Goal: Communication & Community: Participate in discussion

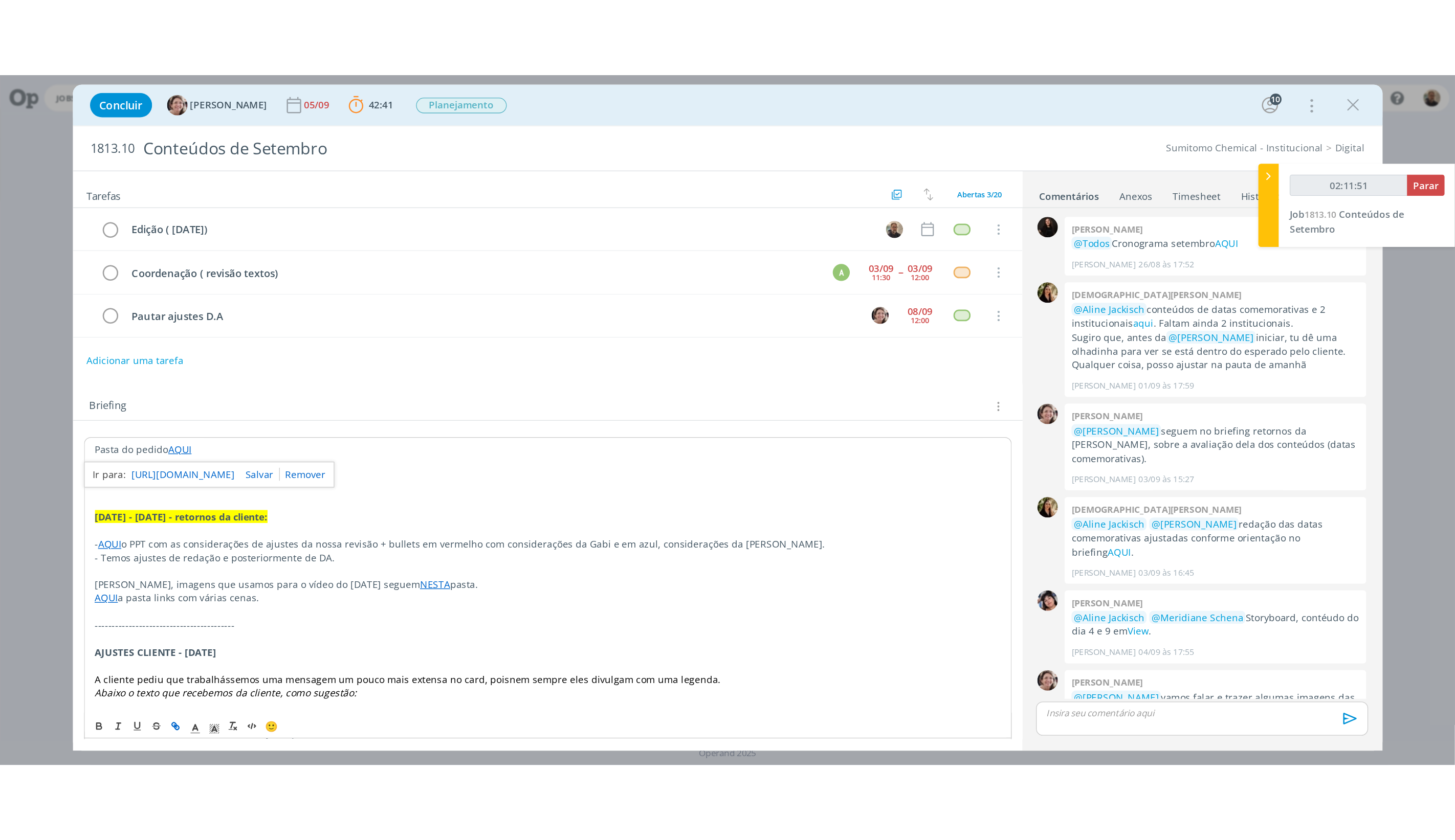
scroll to position [545, 0]
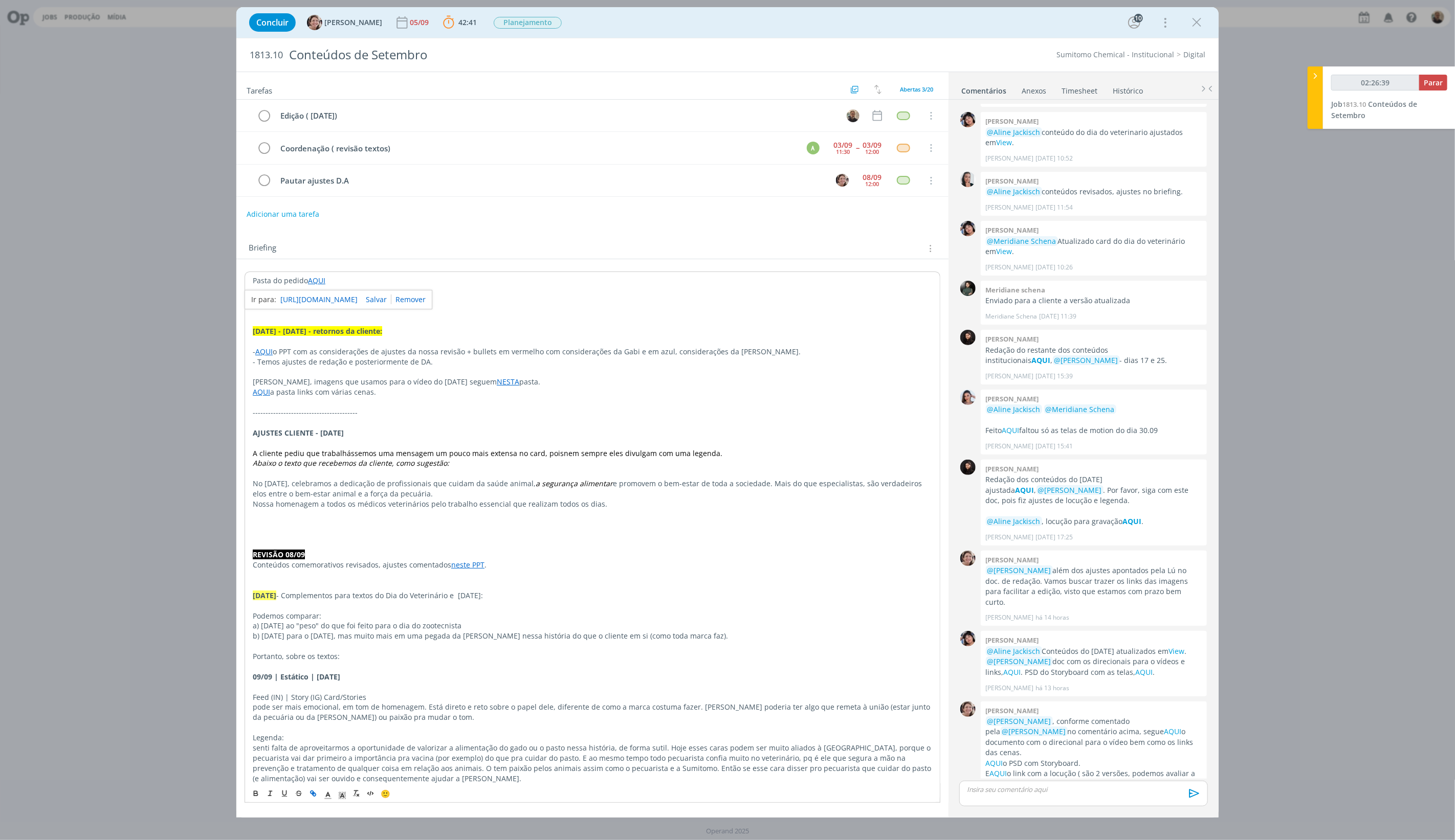
click at [1029, 517] on div "dialog" at bounding box center [1083, 794] width 249 height 26
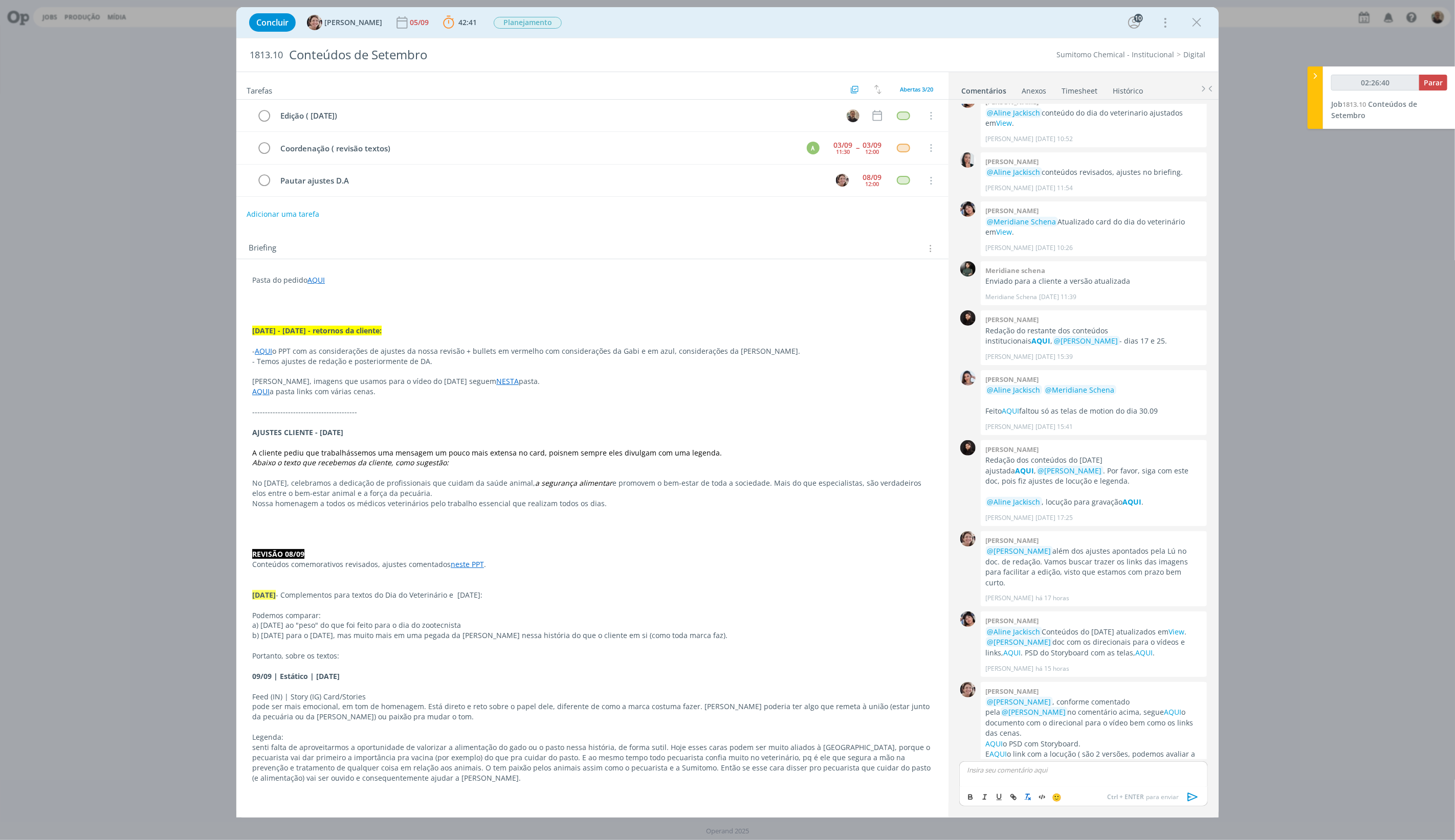
type input "02:26:41"
click at [1029, 517] on span "[PERSON_NAME]" at bounding box center [1023, 785] width 64 height 11
drag, startPoint x: 1062, startPoint y: 772, endPoint x: 1123, endPoint y: 769, distance: 61.1
click at [1091, 517] on p "﻿ @ [PERSON_NAME] ﻿ link do vídeo aqui" at bounding box center [1084, 770] width 232 height 9
type input "02:26:50"
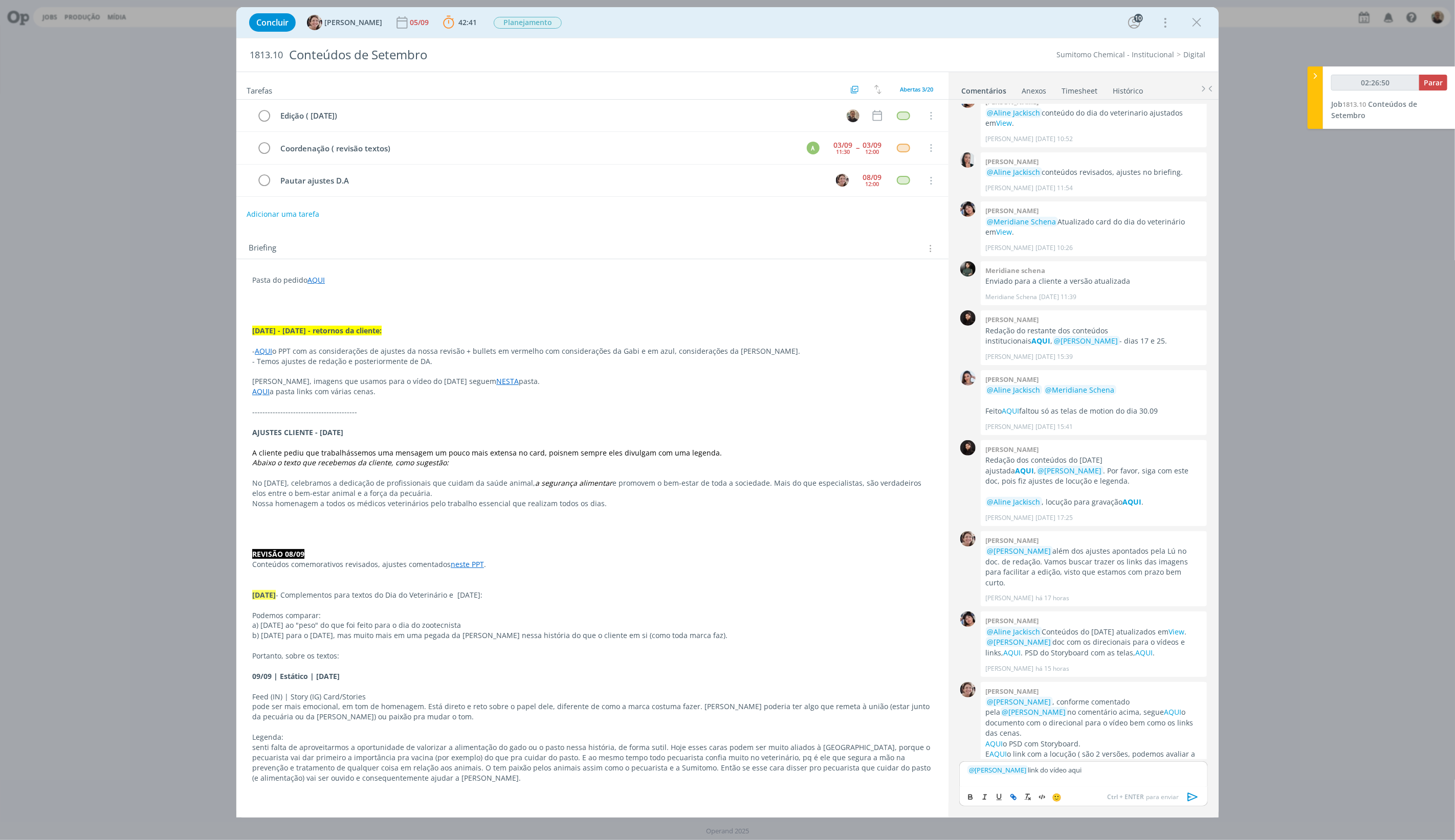
click at [1014, 517] on icon "dialog" at bounding box center [1011, 796] width 3 height 3
type input "aqui"
type input "02:26:51"
paste input "[URL][DOMAIN_NAME]"
type input "[URL][DOMAIN_NAME]"
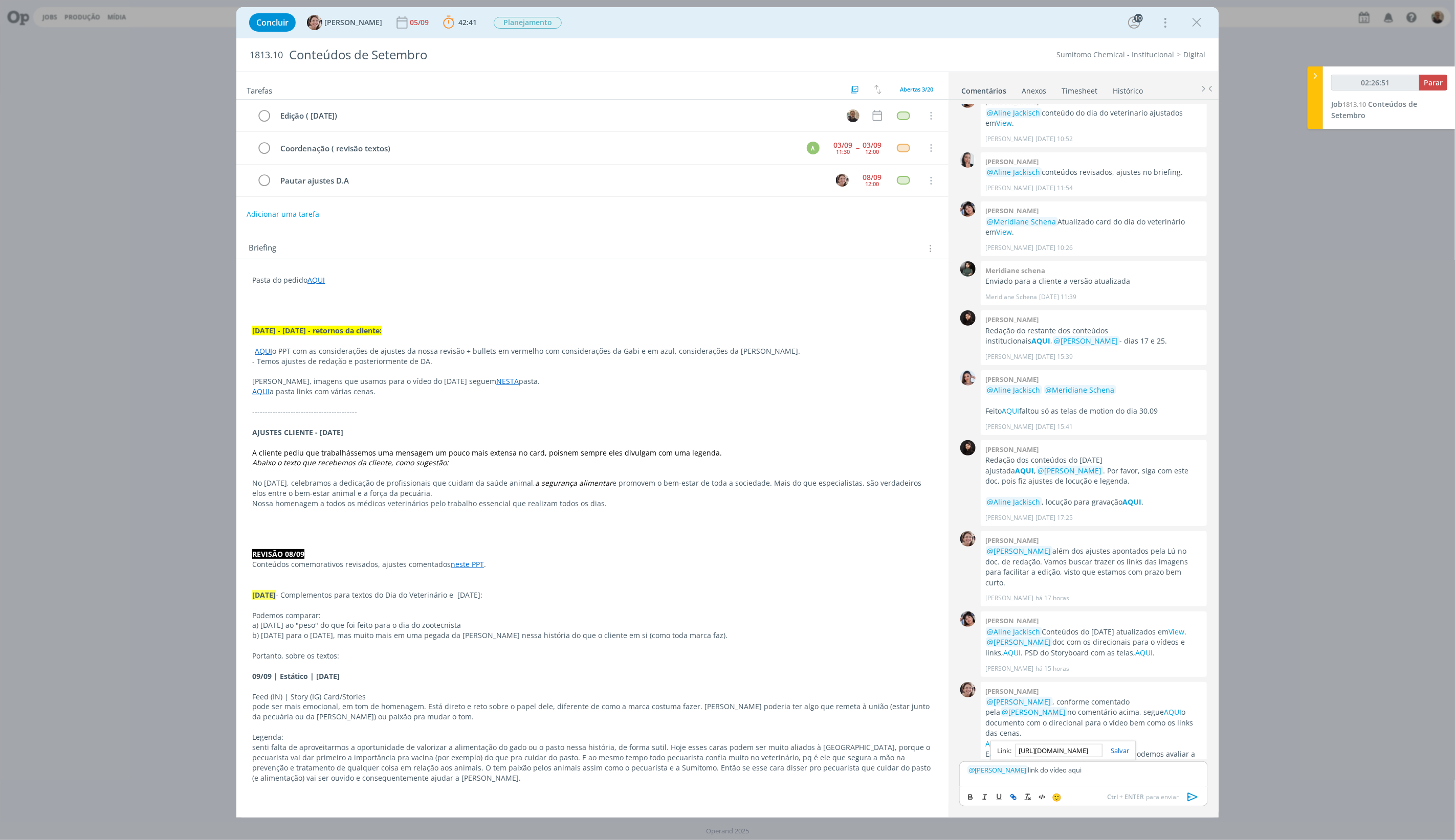
scroll to position [0, 271]
type input "02:26:52"
type input "[URL][DOMAIN_NAME]"
click at [1091, 517] on link "dialog" at bounding box center [1116, 750] width 26 height 9
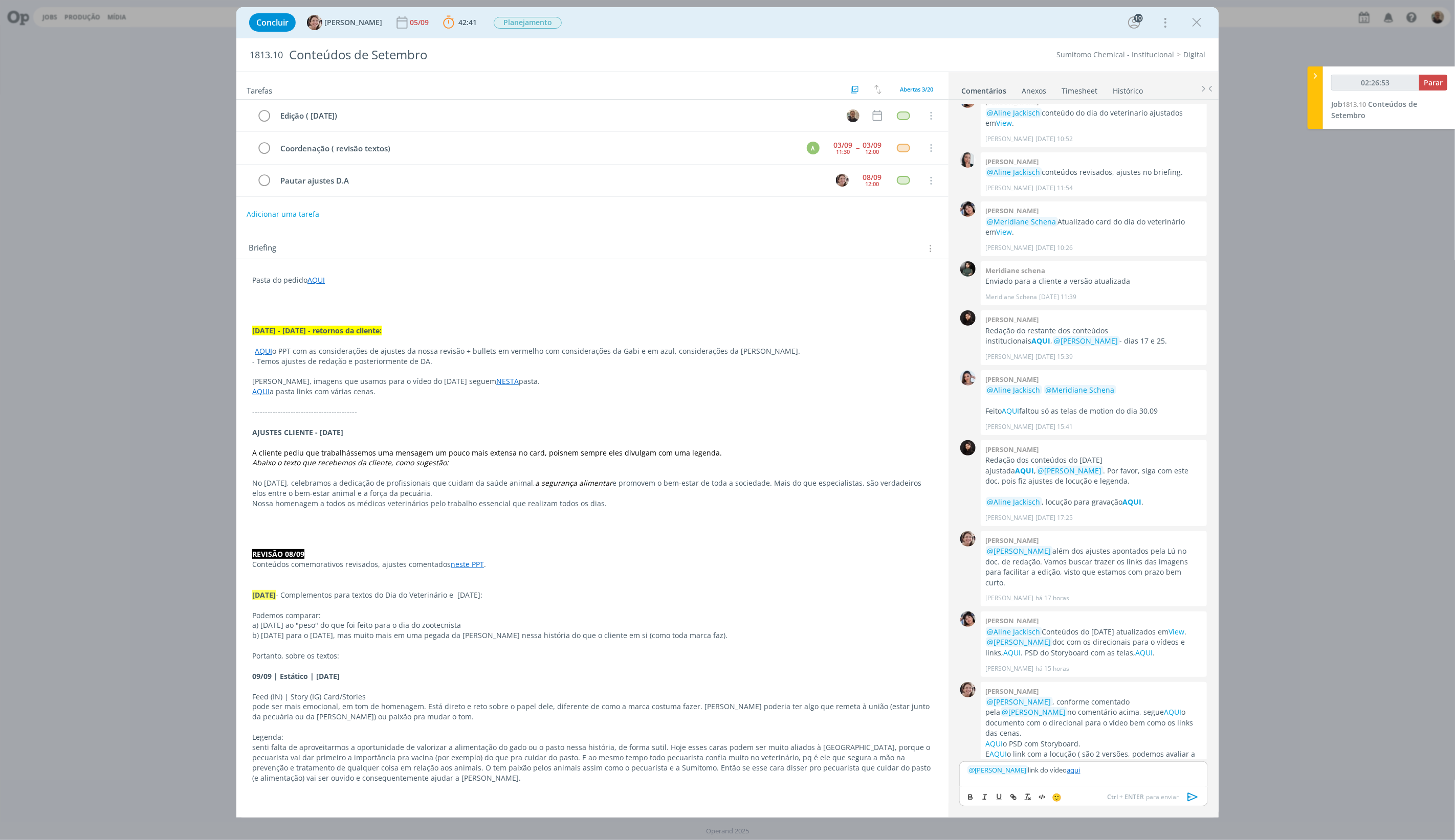
click at [1091, 517] on icon "dialog" at bounding box center [1193, 797] width 15 height 15
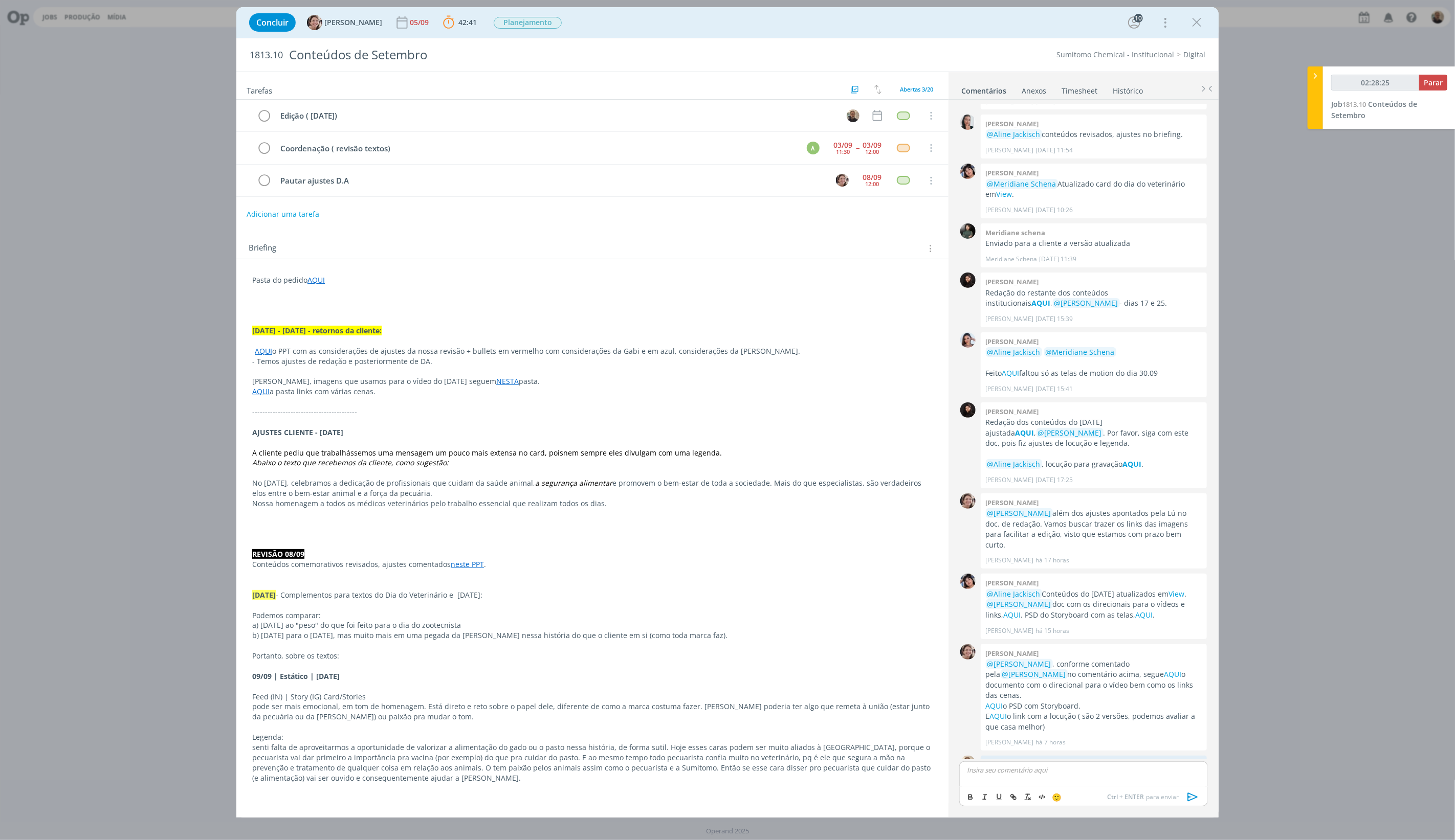
type input "02:28:26"
click at [1091, 83] on span "Parar" at bounding box center [1433, 82] width 19 height 10
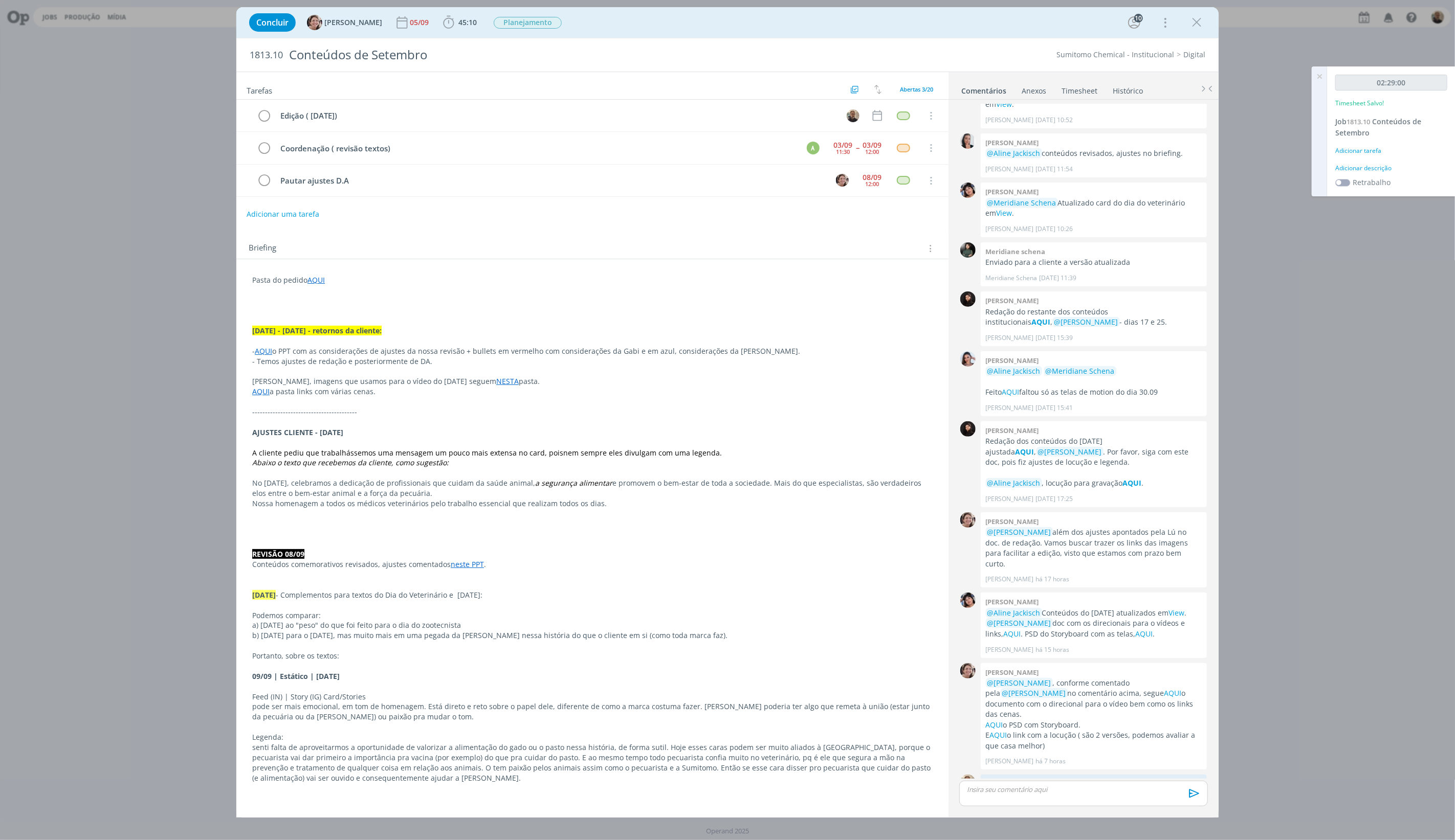
click at [1078, 91] on link "Timesheet" at bounding box center [1080, 89] width 37 height 15
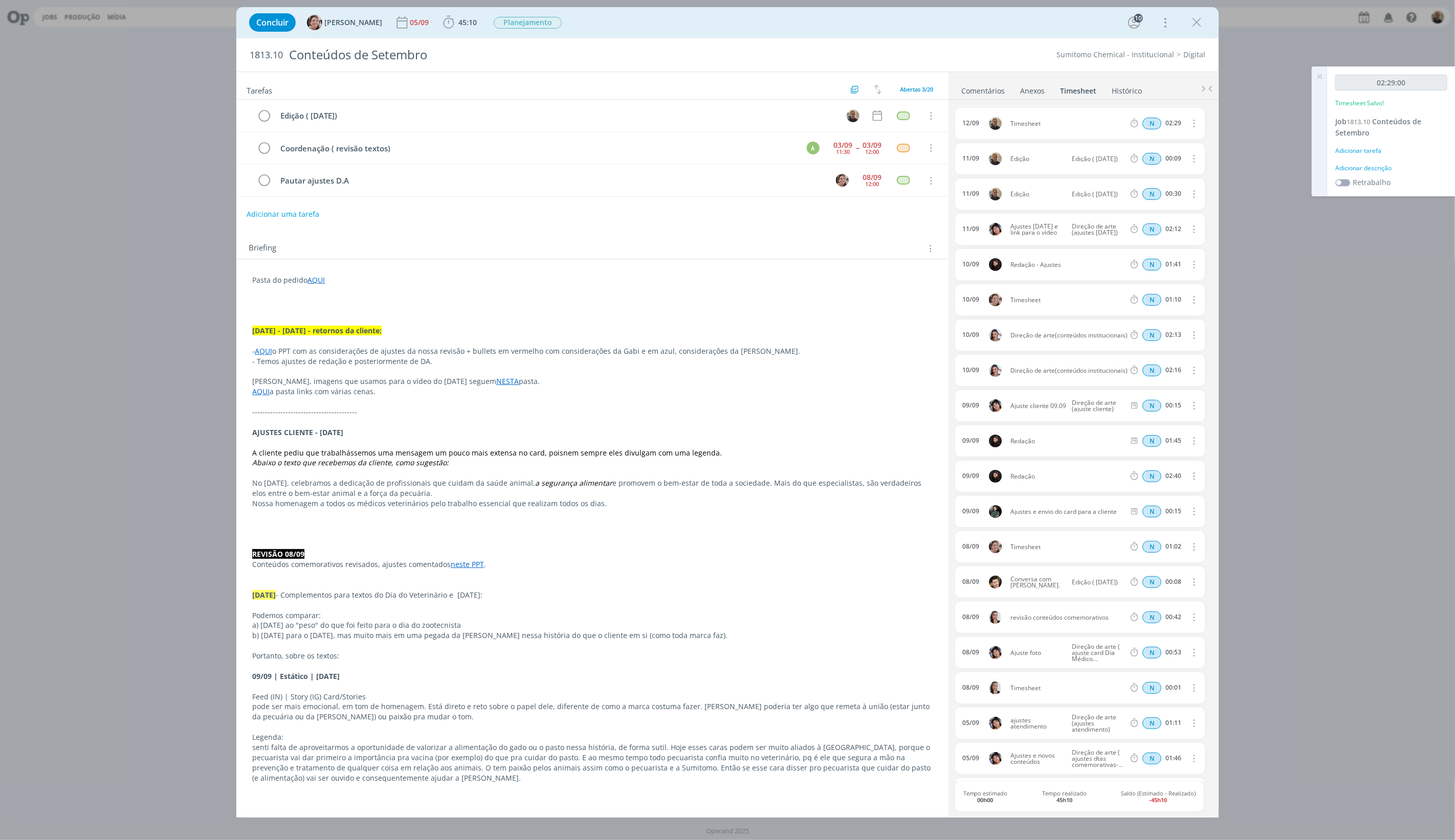
click at [1091, 124] on button "dialog" at bounding box center [1193, 123] width 25 height 17
click at [1091, 157] on link "Editar" at bounding box center [1164, 157] width 81 height 17
click at [1046, 129] on div "Timesheet" at bounding box center [1038, 124] width 55 height 11
drag, startPoint x: 1047, startPoint y: 123, endPoint x: 984, endPoint y: 121, distance: 63.0
click at [984, 121] on div "[DATE] 01:24 Timesheet Selecione a tarefa N 02:29" at bounding box center [1080, 123] width 250 height 31
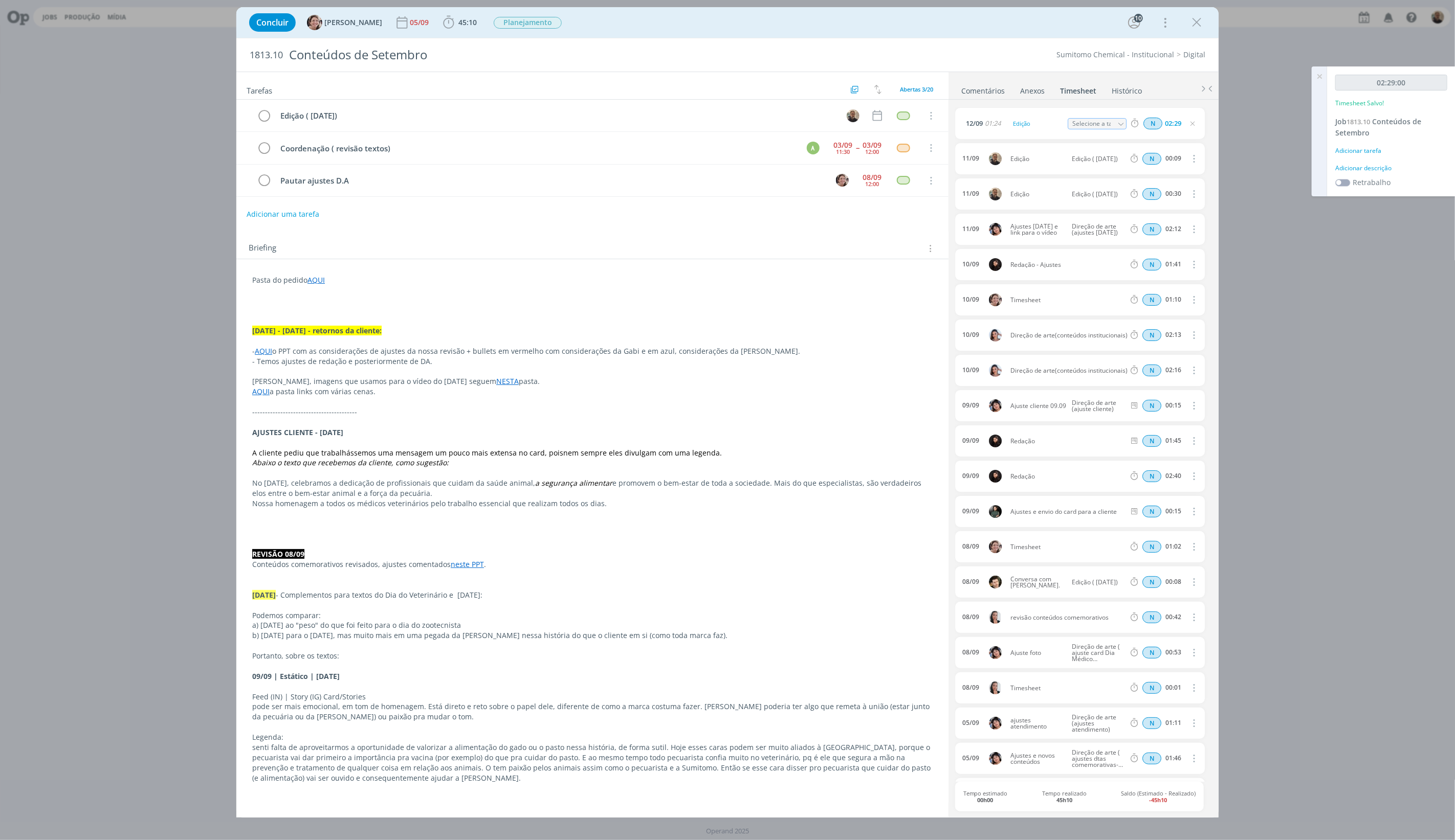
click at [1091, 120] on div "Concluir [PERSON_NAME] 05/09 45:10 Iniciar Apontar Data * [DATE] Horas * 00:00 …" at bounding box center [727, 420] width 1455 height 840
click at [265, 115] on icon "dialog" at bounding box center [264, 116] width 14 height 15
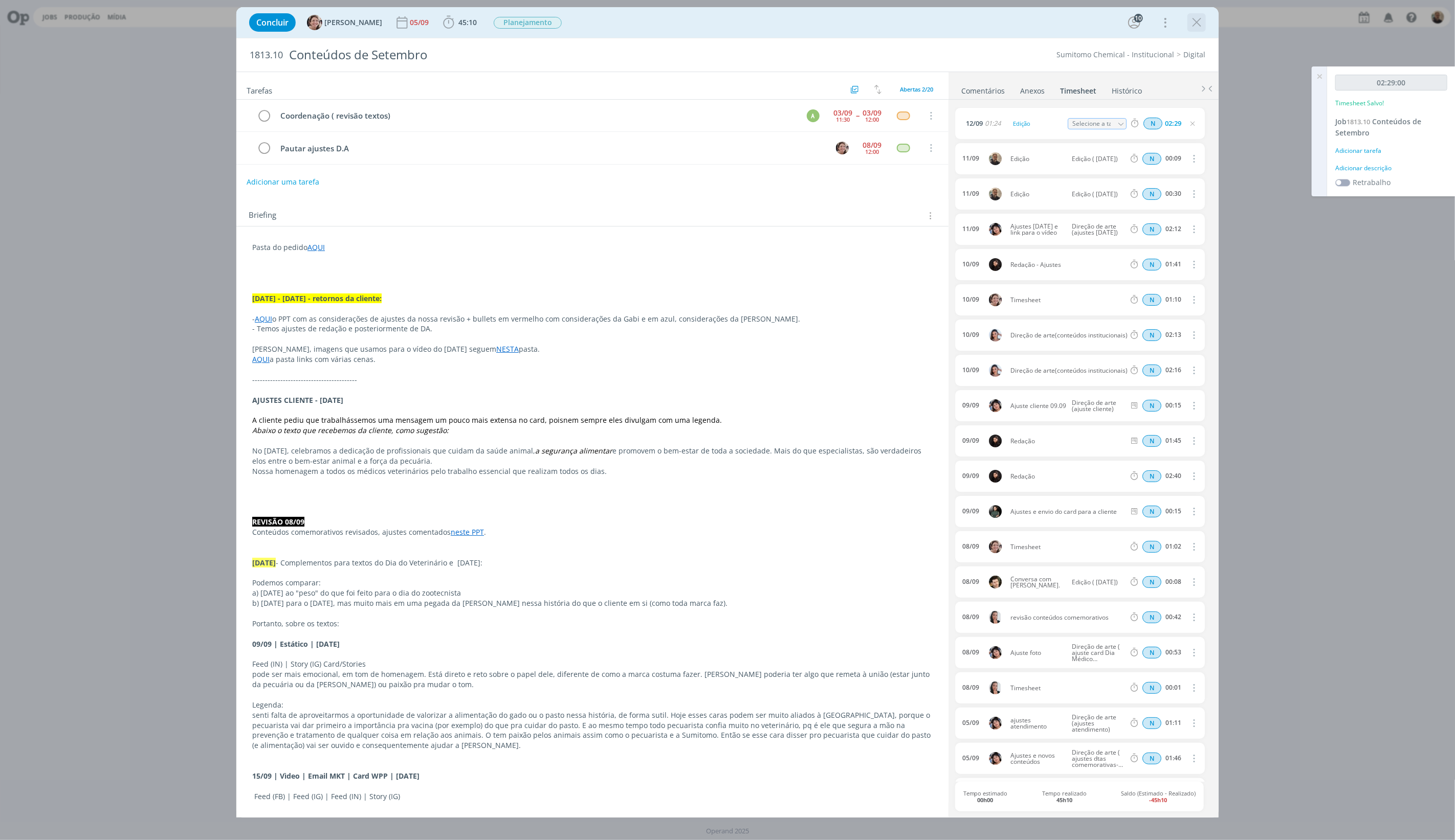
click at [1091, 21] on icon "dialog" at bounding box center [1196, 22] width 15 height 15
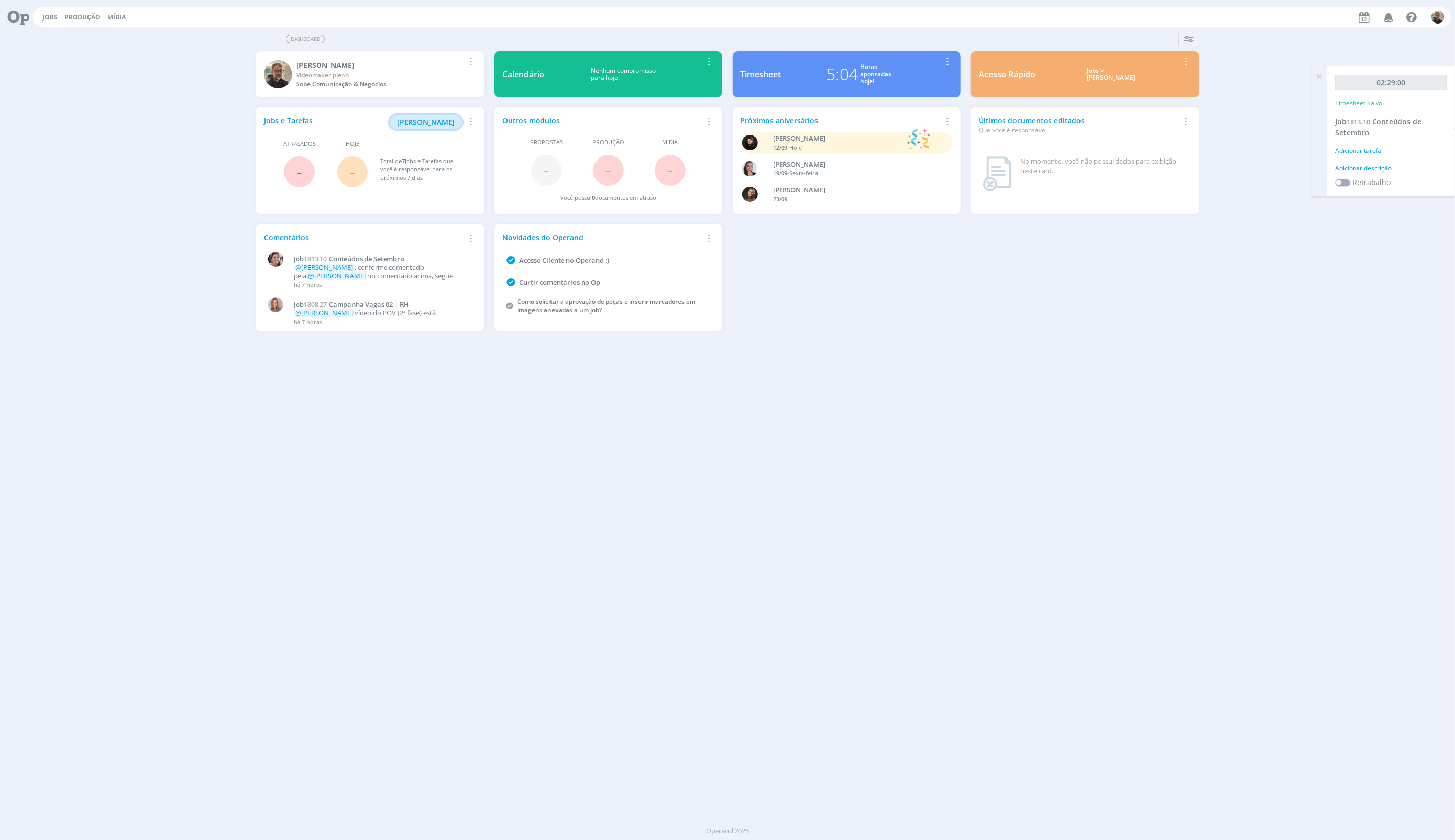
click at [436, 120] on span "[PERSON_NAME]" at bounding box center [426, 122] width 58 height 10
